Goal: Complete application form: Complete application form

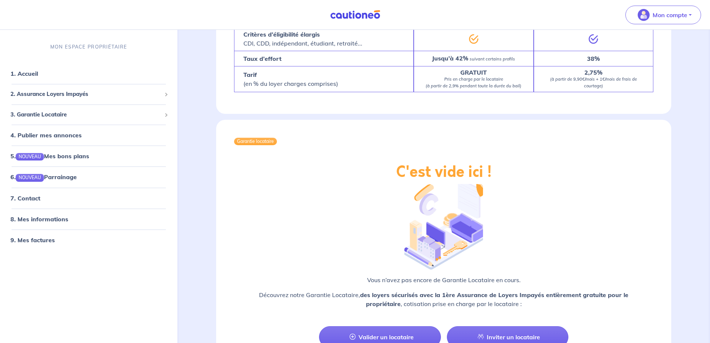
scroll to position [624, 0]
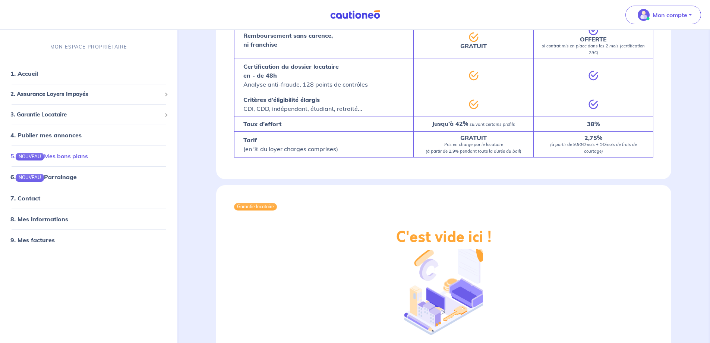
click at [58, 157] on link "5. NOUVEAU Mes bons plans" at bounding box center [49, 155] width 78 height 7
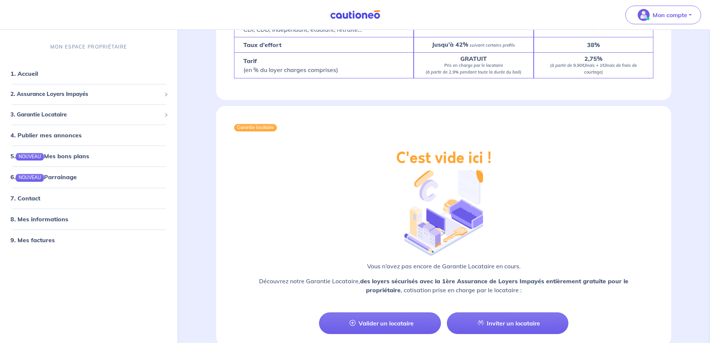
scroll to position [736, 0]
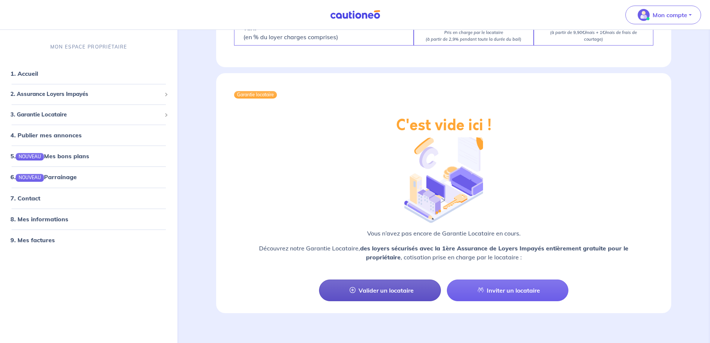
click at [396, 285] on link "Valider un locataire" at bounding box center [380, 290] width 122 height 22
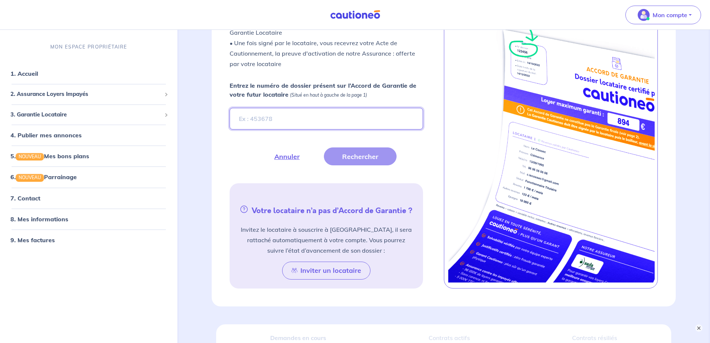
scroll to position [241, 0]
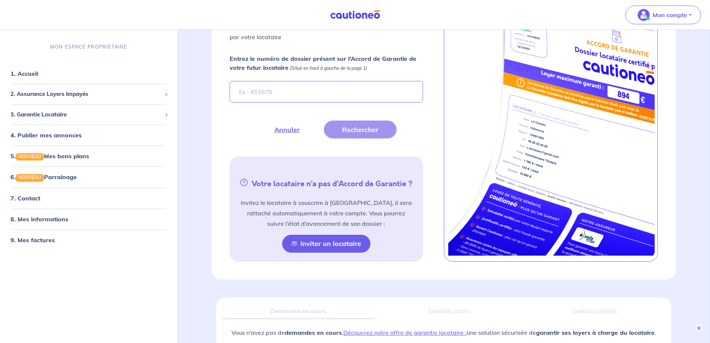
click at [335, 249] on button "Inviter un locataire" at bounding box center [326, 244] width 88 height 18
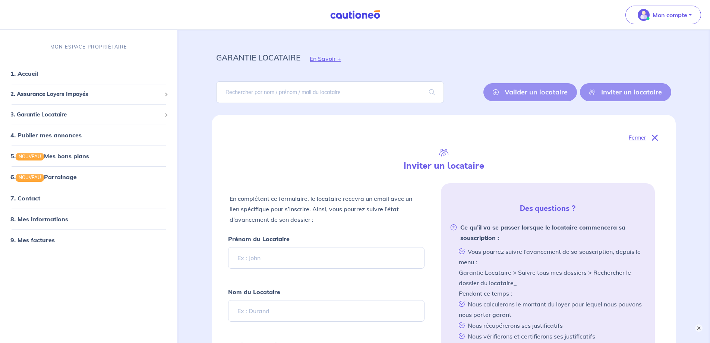
scroll to position [0, 0]
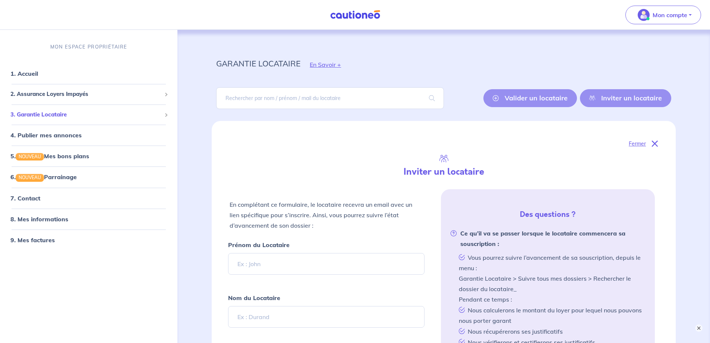
click at [64, 114] on span "3. Garantie Locataire" at bounding box center [85, 114] width 151 height 9
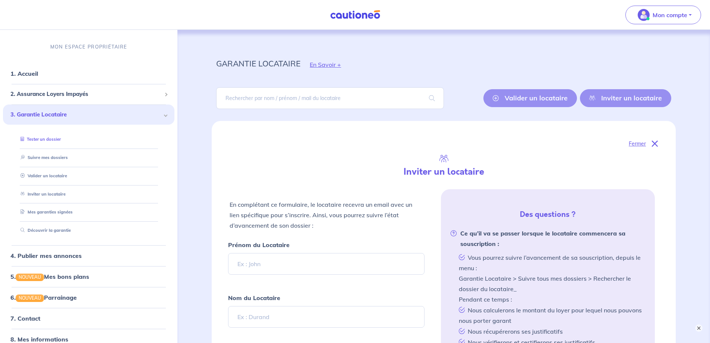
click at [50, 139] on link "Tester un dossier" at bounding box center [39, 138] width 43 height 5
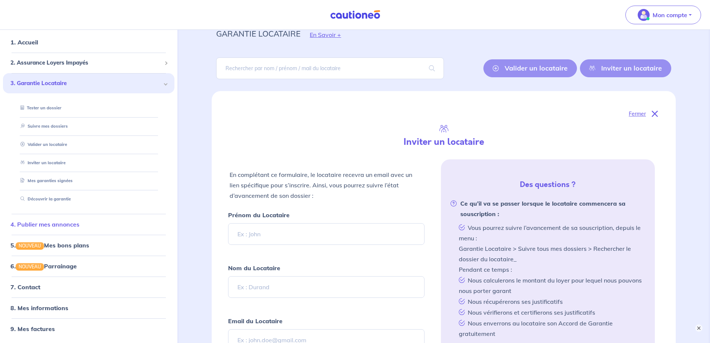
scroll to position [75, 0]
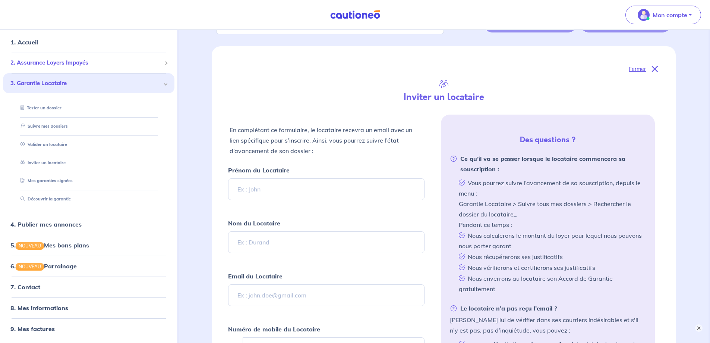
click at [141, 61] on span "2. Assurance Loyers Impayés" at bounding box center [85, 63] width 151 height 9
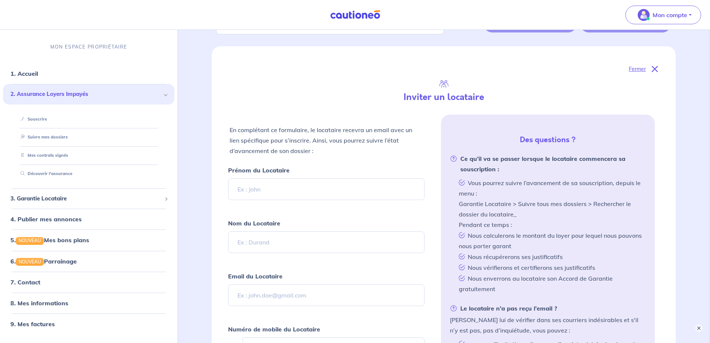
scroll to position [0, 0]
click at [47, 138] on link "Suivre mes dossiers" at bounding box center [43, 136] width 50 height 5
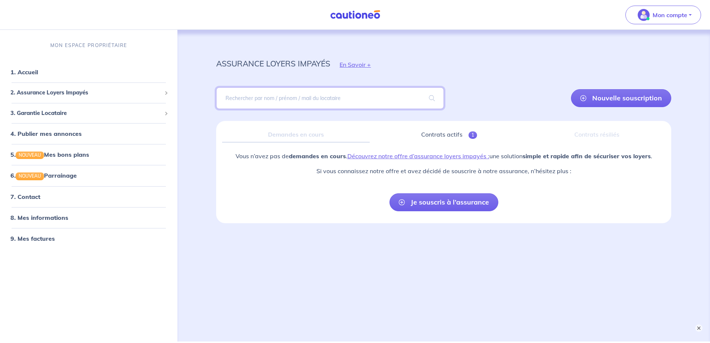
click at [286, 95] on input "search" at bounding box center [329, 98] width 227 height 22
click at [665, 15] on p "Mon compte" at bounding box center [670, 14] width 35 height 9
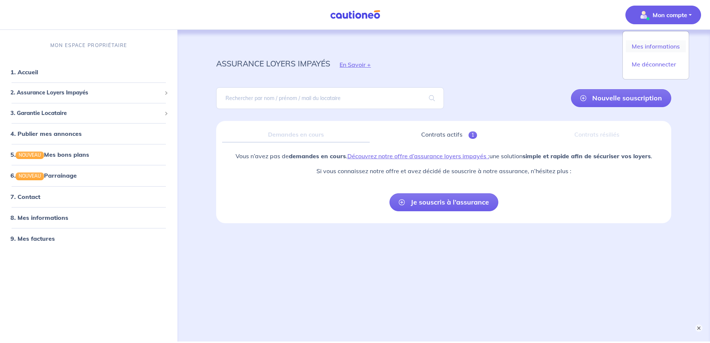
click at [655, 45] on link "Mes informations" at bounding box center [656, 46] width 60 height 12
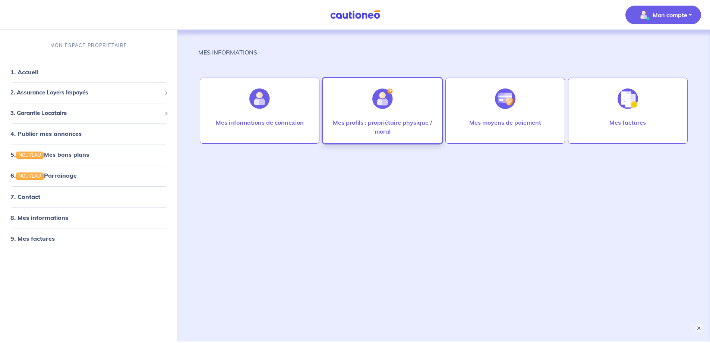
click at [409, 117] on div "Mes profils : propriétaire physique / moral" at bounding box center [382, 111] width 120 height 66
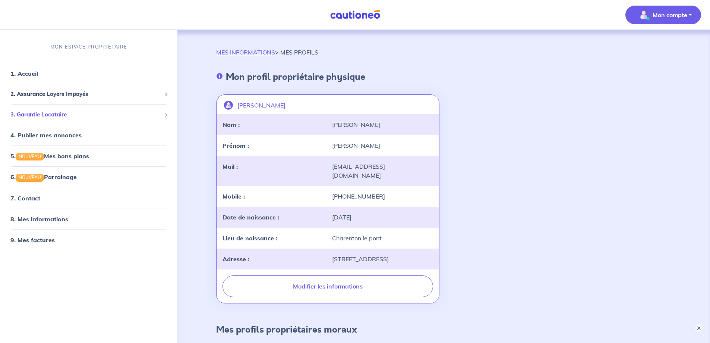
click at [64, 114] on span "3. Garantie Locataire" at bounding box center [85, 114] width 151 height 9
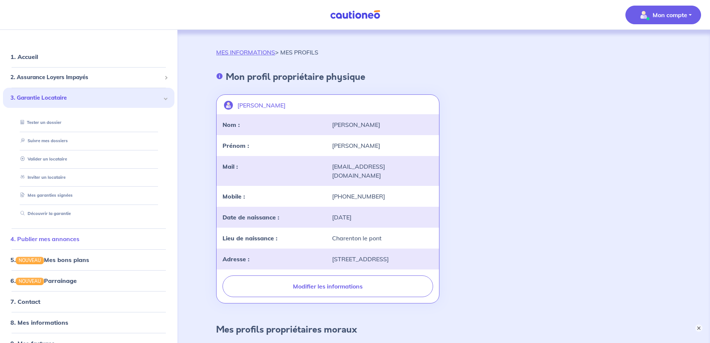
scroll to position [31, 0]
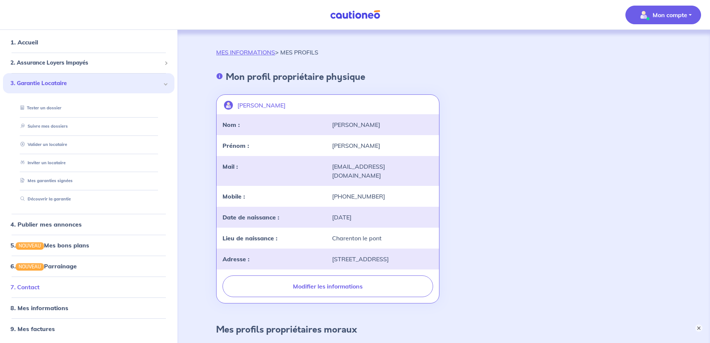
click at [33, 285] on link "7. Contact" at bounding box center [24, 286] width 29 height 7
click at [36, 197] on link "Découvrir la garantie" at bounding box center [44, 198] width 52 height 5
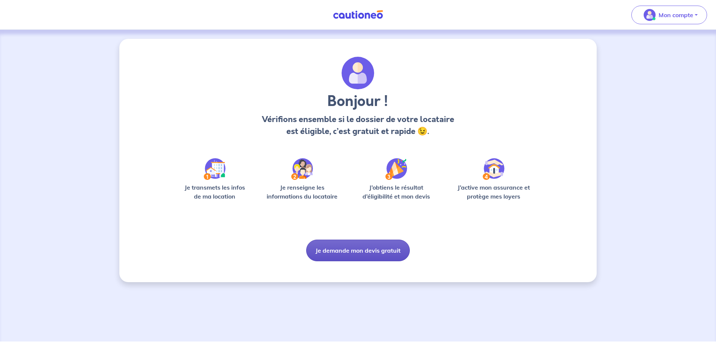
click at [351, 256] on button "Je demande mon devis gratuit" at bounding box center [358, 250] width 104 height 22
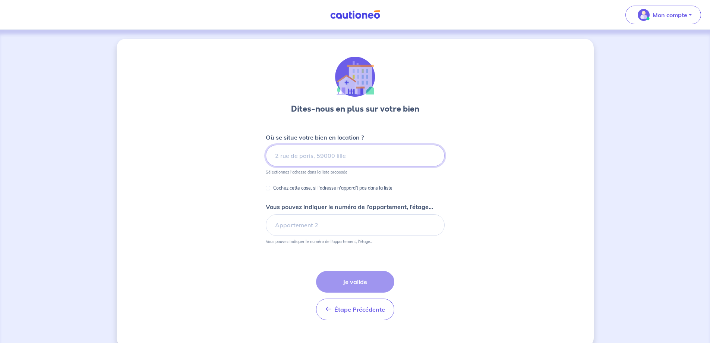
click at [355, 156] on input at bounding box center [355, 156] width 179 height 22
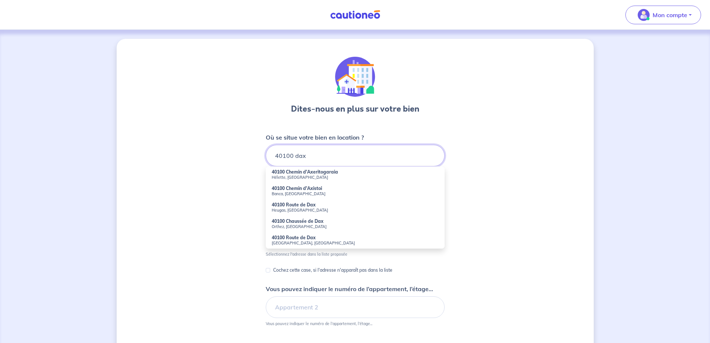
click at [274, 154] on input "40100 dax" at bounding box center [355, 156] width 179 height 22
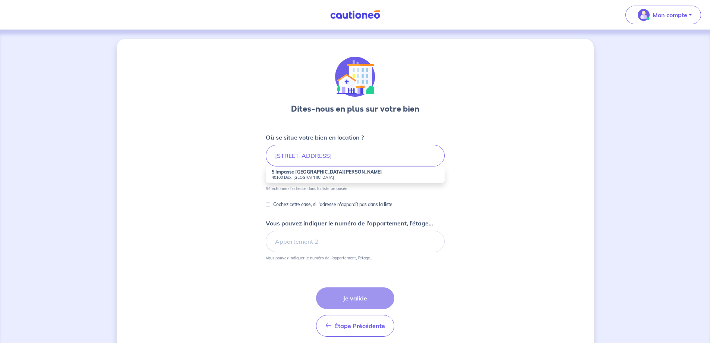
click at [313, 175] on small "40100 Dax, [GEOGRAPHIC_DATA]" at bounding box center [355, 176] width 167 height 5
type input "5 Impasse [GEOGRAPHIC_DATA][PERSON_NAME], [GEOGRAPHIC_DATA], [GEOGRAPHIC_DATA]"
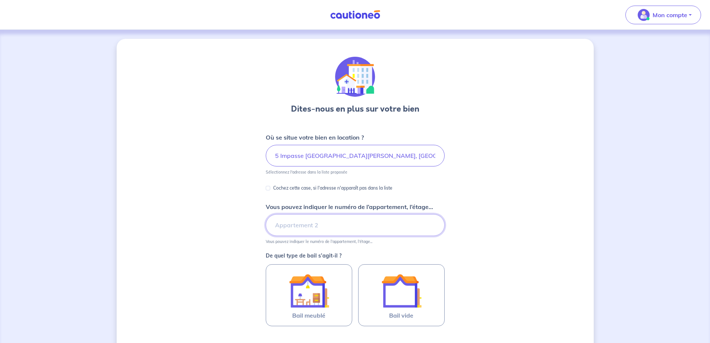
click at [343, 225] on input "Vous pouvez indiquer le numéro de l’appartement, l’étage..." at bounding box center [355, 225] width 179 height 22
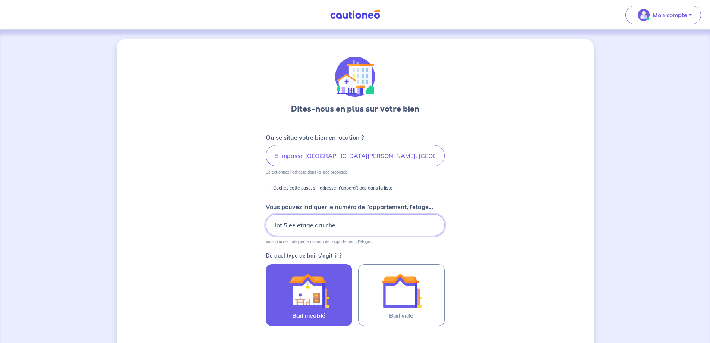
type input "lot 5 ée etage gauche"
click at [317, 290] on img at bounding box center [309, 290] width 40 height 40
click at [0, 0] on input "Bail meublé" at bounding box center [0, 0] width 0 height 0
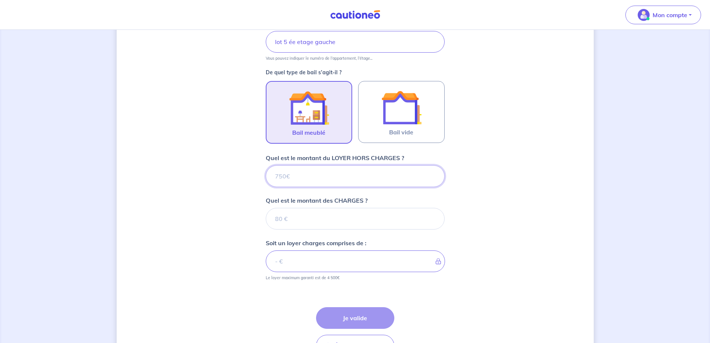
scroll to position [188, 0]
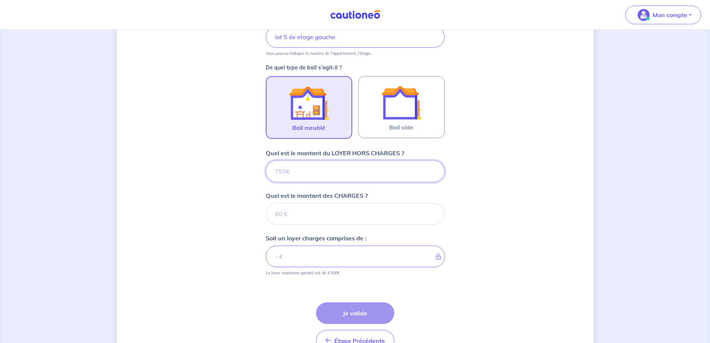
click at [355, 169] on input "Quel est le montant du LOYER HORS CHARGES ?" at bounding box center [355, 171] width 179 height 22
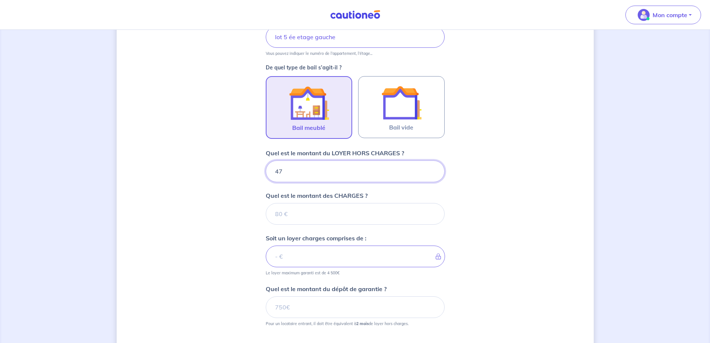
type input "470"
click at [343, 205] on input "Quel est le montant des CHARGES ?" at bounding box center [355, 214] width 179 height 22
type input "14"
type input "484"
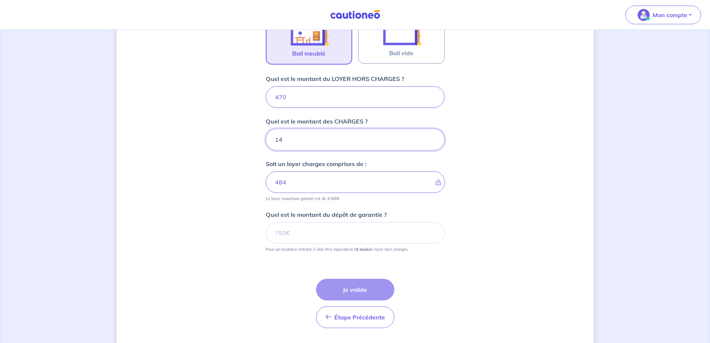
scroll to position [262, 0]
type input "14"
click at [375, 227] on input "Quel est le montant du dépôt de garantie ?" at bounding box center [355, 232] width 179 height 22
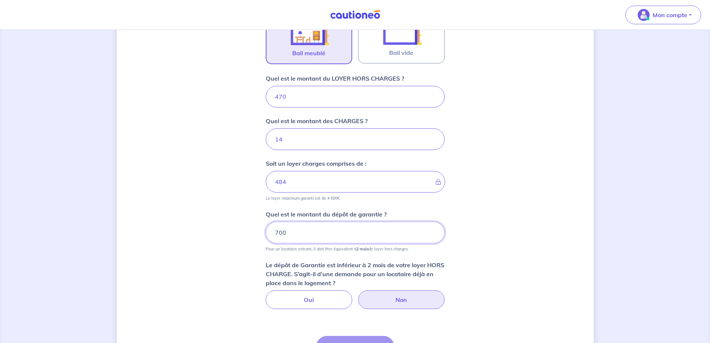
type input "700"
click at [390, 298] on label "Non" at bounding box center [401, 299] width 86 height 19
click at [358, 295] on input "Non" at bounding box center [355, 292] width 5 height 5
radio input "true"
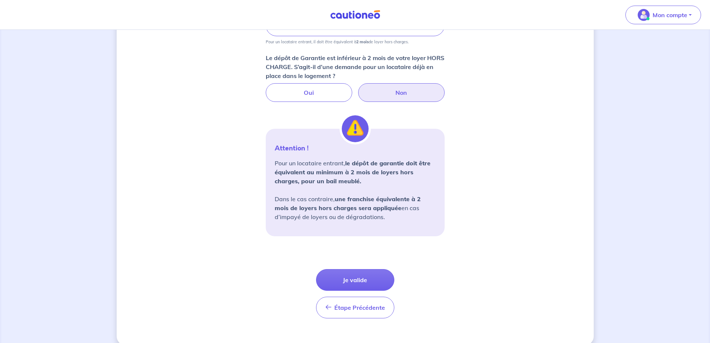
scroll to position [481, 0]
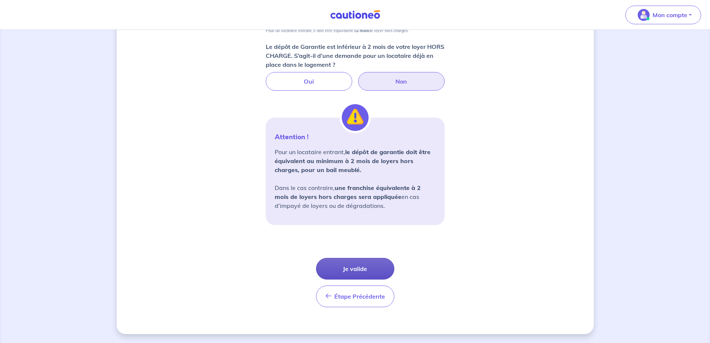
click at [353, 266] on button "Je valide" at bounding box center [355, 269] width 78 height 22
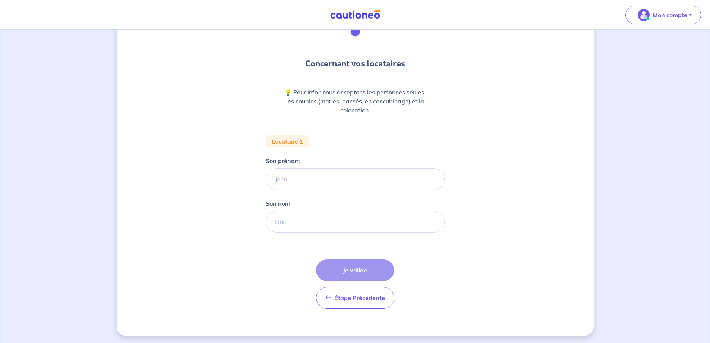
scroll to position [47, 0]
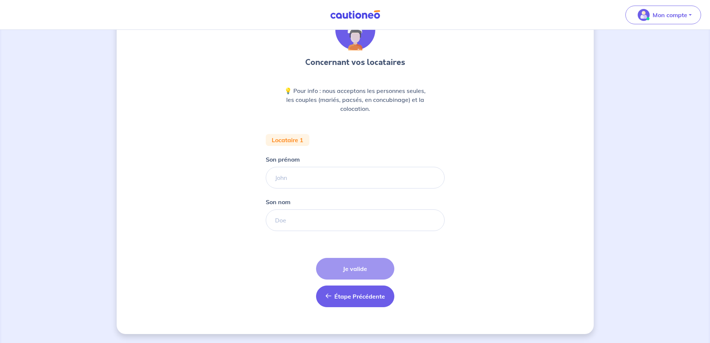
click at [357, 298] on span "Étape Précédente" at bounding box center [359, 295] width 51 height 7
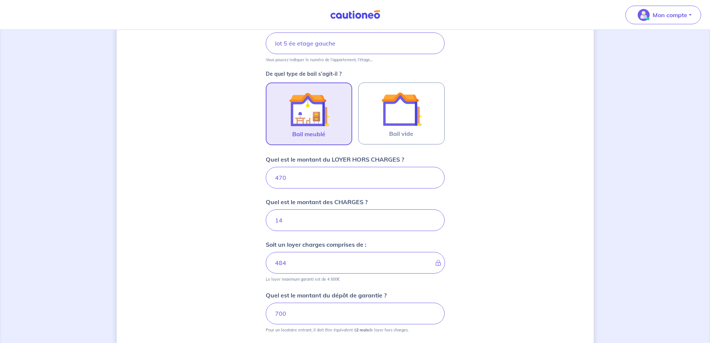
scroll to position [261, 0]
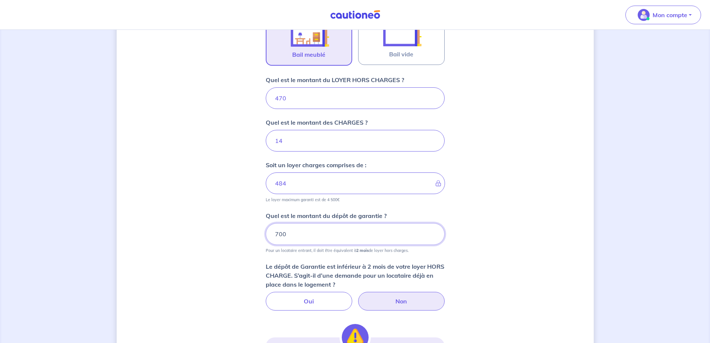
click at [278, 233] on input "700" at bounding box center [355, 234] width 179 height 22
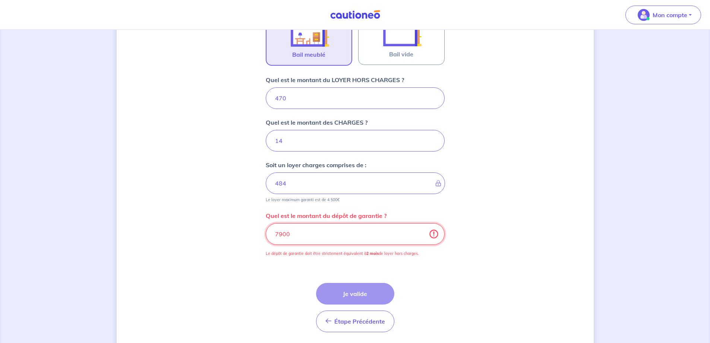
click at [303, 235] on input "7900" at bounding box center [355, 234] width 179 height 22
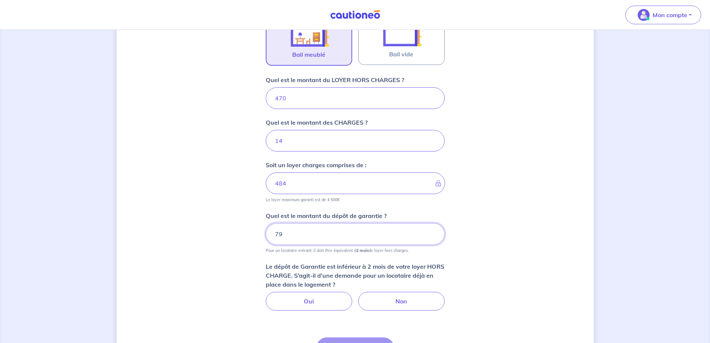
type input "7"
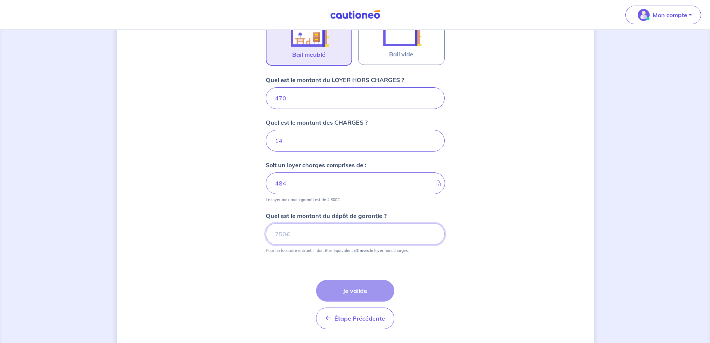
type input "9"
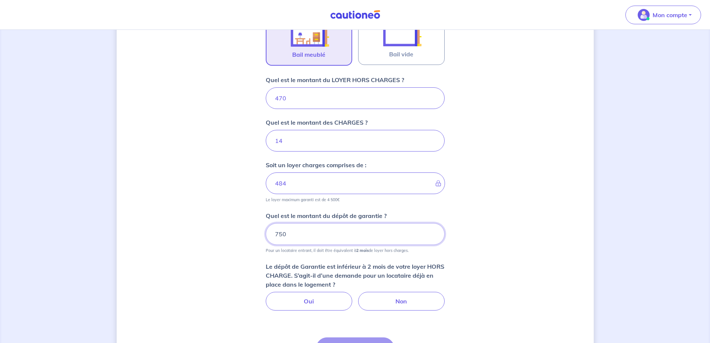
click at [335, 231] on input "750" at bounding box center [355, 234] width 179 height 22
click at [433, 235] on input "749.99" at bounding box center [355, 234] width 179 height 22
click at [432, 235] on input "749.98" at bounding box center [355, 234] width 179 height 22
click at [432, 235] on input "749.97" at bounding box center [355, 234] width 179 height 22
drag, startPoint x: 332, startPoint y: 234, endPoint x: 330, endPoint y: 238, distance: 5.0
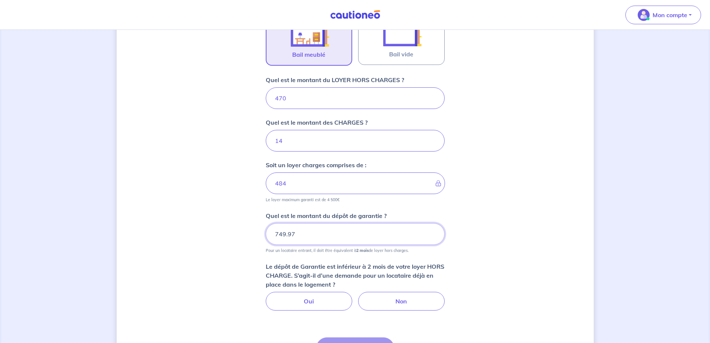
click at [331, 235] on input "749.97" at bounding box center [355, 234] width 179 height 22
type input "7"
type input "900"
click at [292, 300] on label "Oui" at bounding box center [309, 301] width 86 height 19
click at [353, 296] on input "Oui" at bounding box center [355, 294] width 5 height 5
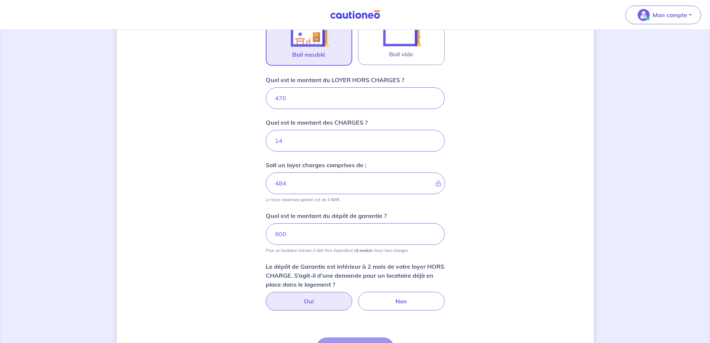
radio input "true"
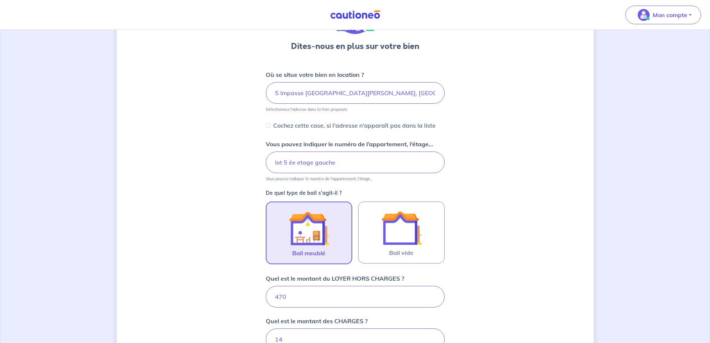
scroll to position [0, 0]
